Goal: Information Seeking & Learning: Check status

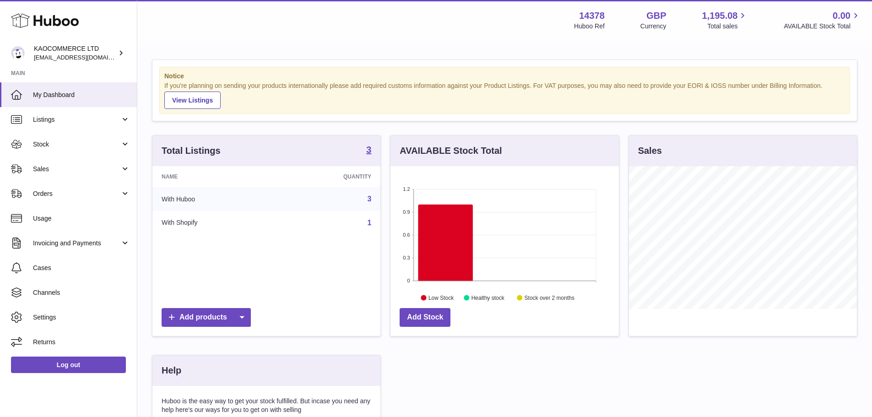
scroll to position [143, 228]
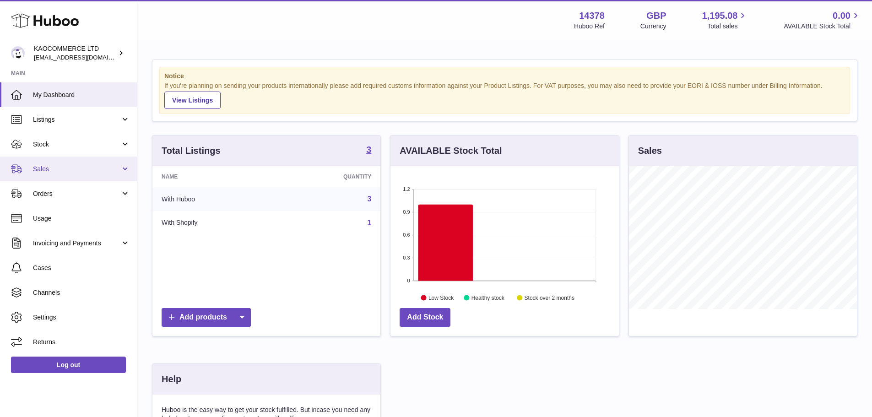
click at [57, 168] on span "Sales" at bounding box center [76, 169] width 87 height 9
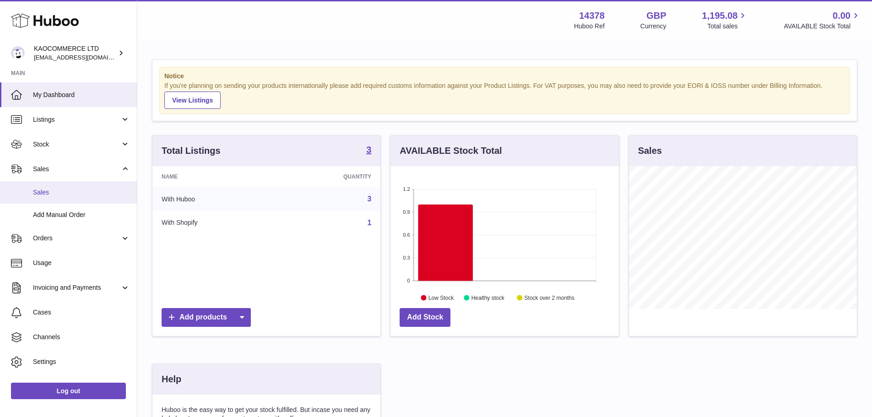
click at [68, 197] on link "Sales" at bounding box center [68, 192] width 137 height 22
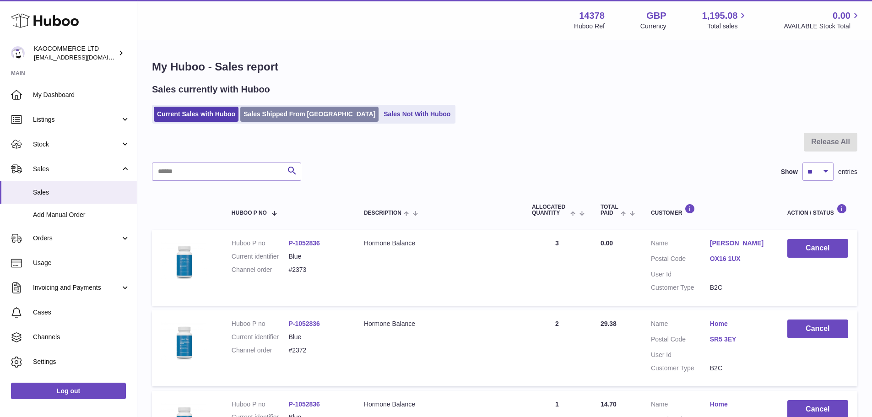
click at [255, 107] on link "Sales Shipped From [GEOGRAPHIC_DATA]" at bounding box center [309, 114] width 138 height 15
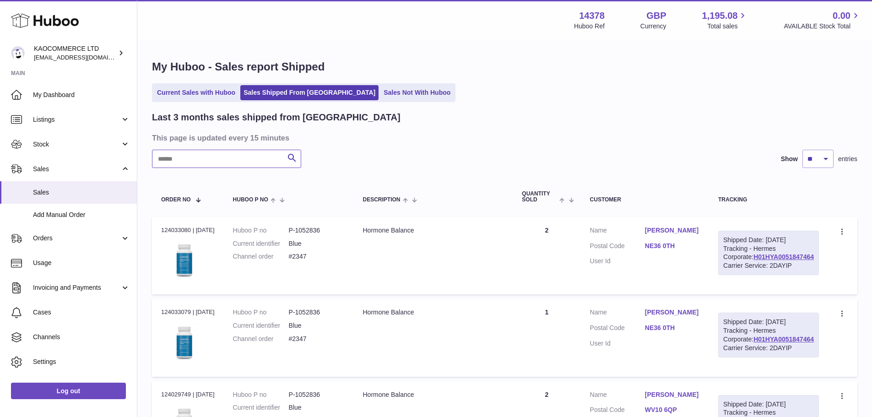
click at [242, 164] on input "text" at bounding box center [226, 159] width 149 height 18
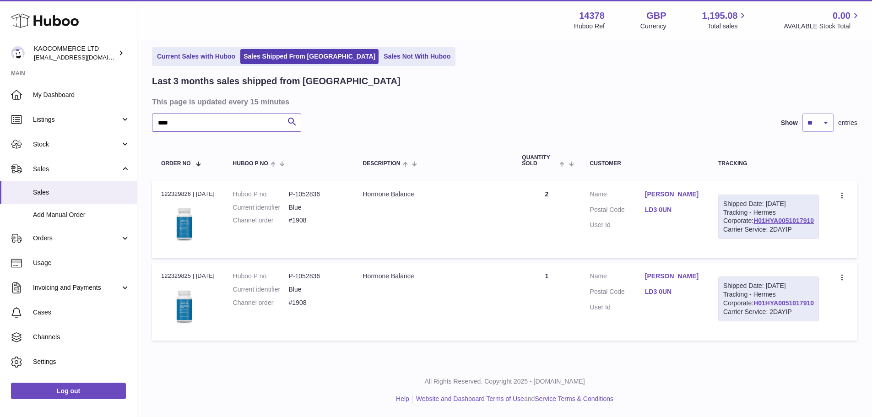
scroll to position [77, 0]
type input "****"
